Goal: Task Accomplishment & Management: Manage account settings

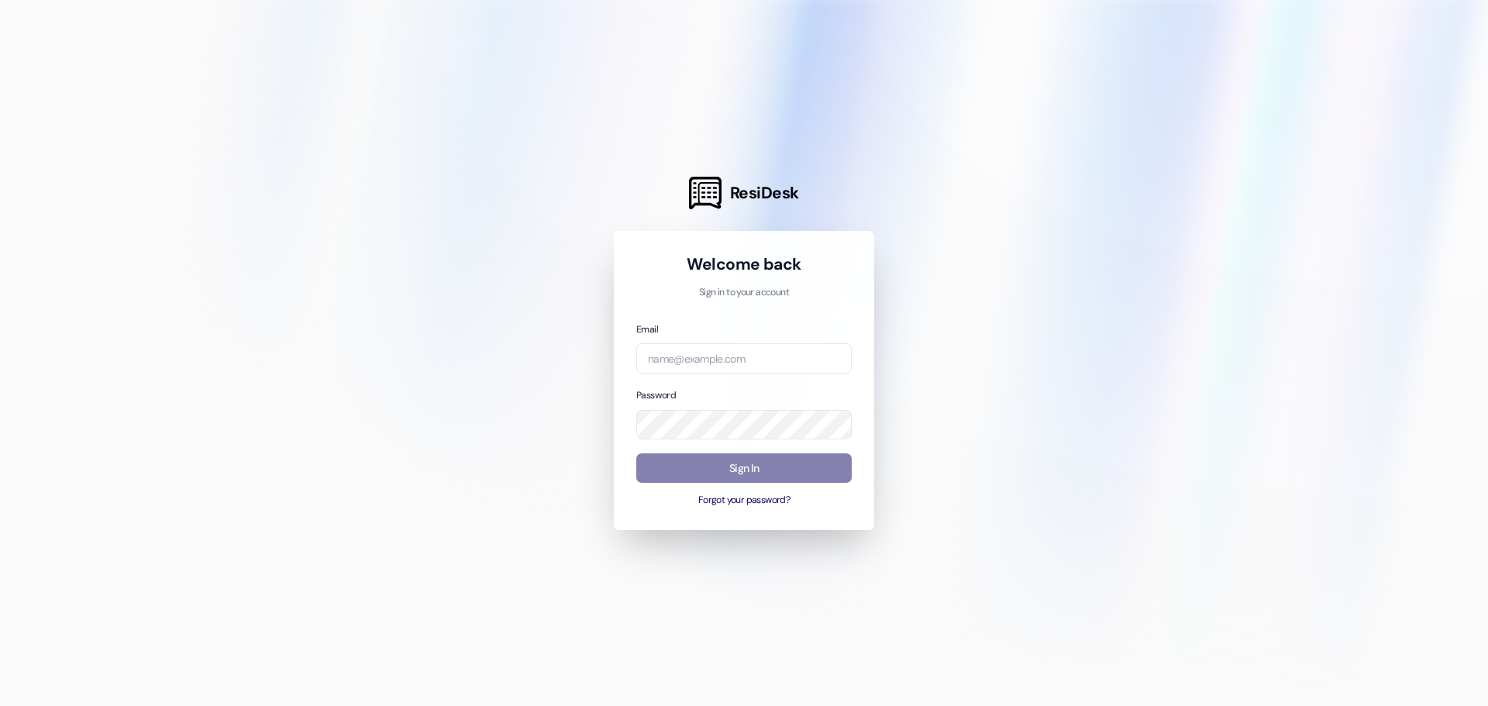
click at [397, 143] on div at bounding box center [744, 353] width 1488 height 706
click at [816, 364] on input "email" at bounding box center [743, 358] width 215 height 30
type input "[PERSON_NAME][EMAIL_ADDRESS][DOMAIN_NAME]"
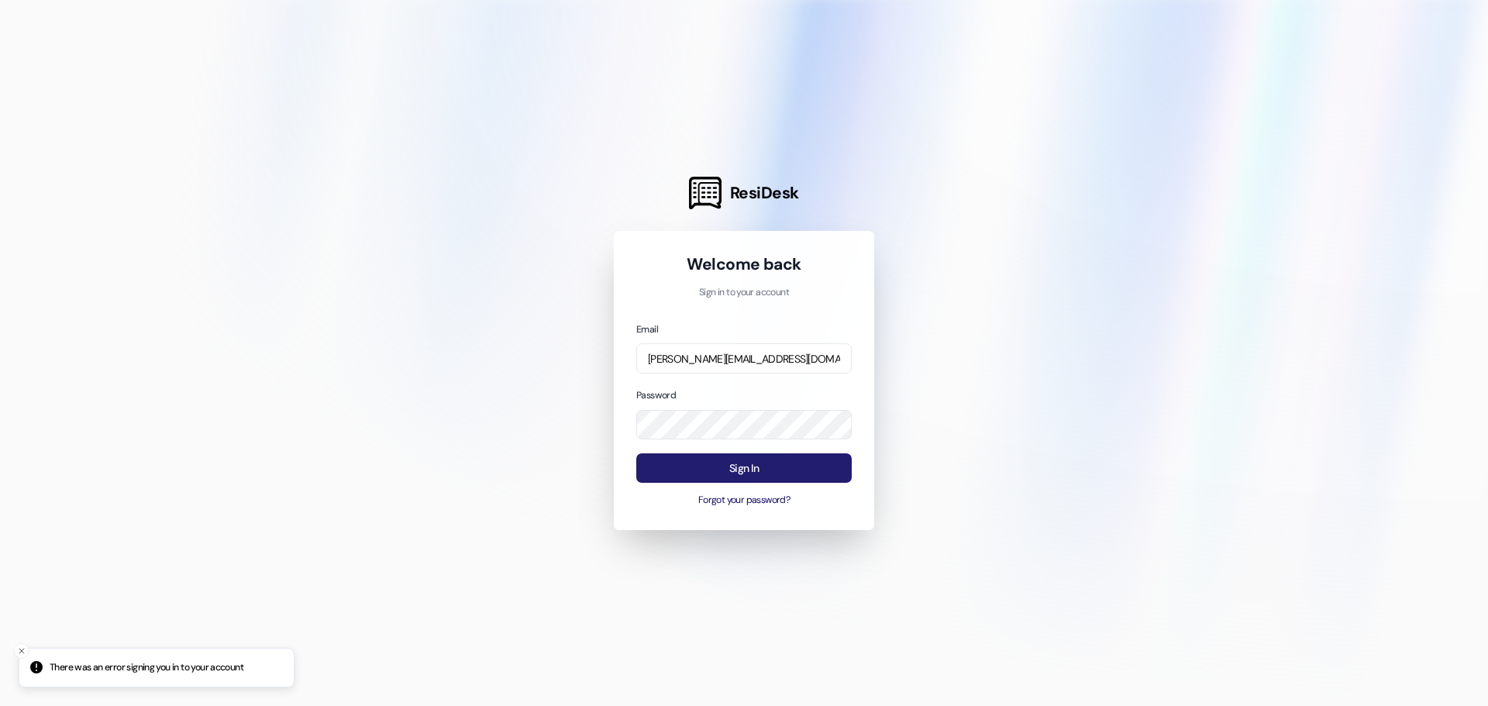
drag, startPoint x: 772, startPoint y: 453, endPoint x: 772, endPoint y: 471, distance: 18.6
click at [772, 460] on button "Sign In" at bounding box center [743, 468] width 215 height 30
click at [782, 501] on button "Forgot your password?" at bounding box center [743, 501] width 215 height 14
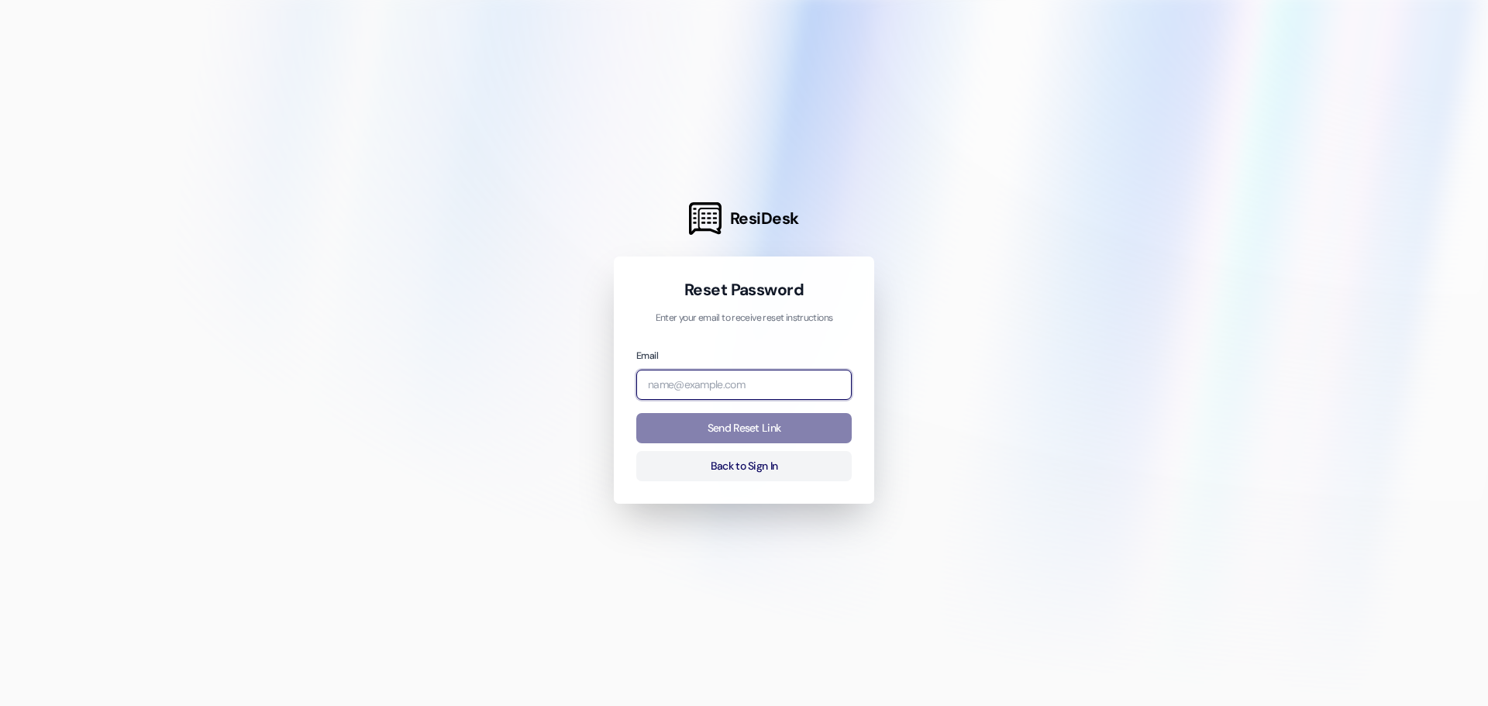
click at [692, 387] on input "email" at bounding box center [743, 385] width 215 height 30
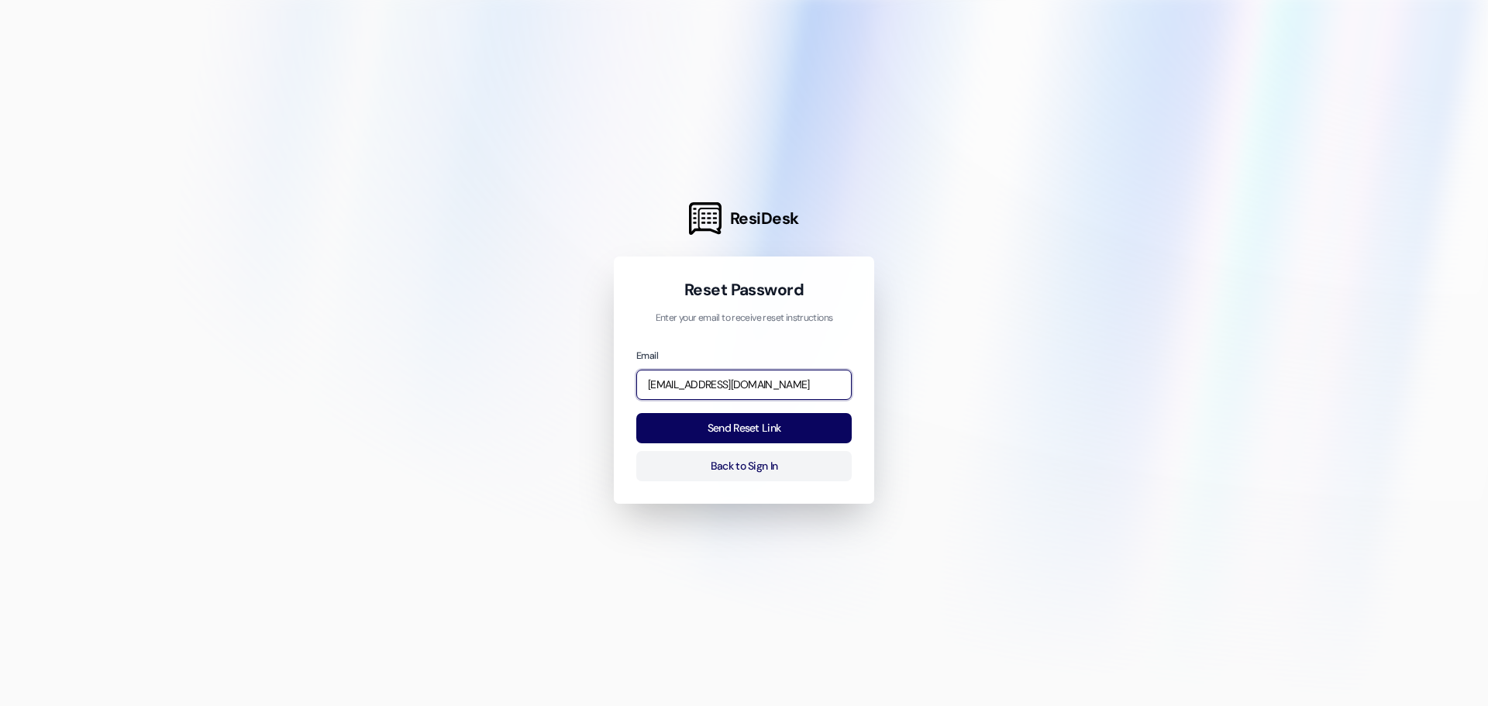
type input "[EMAIL_ADDRESS][DOMAIN_NAME]"
click at [636, 413] on button "Send Reset Link" at bounding box center [743, 428] width 215 height 30
